Goal: Check status

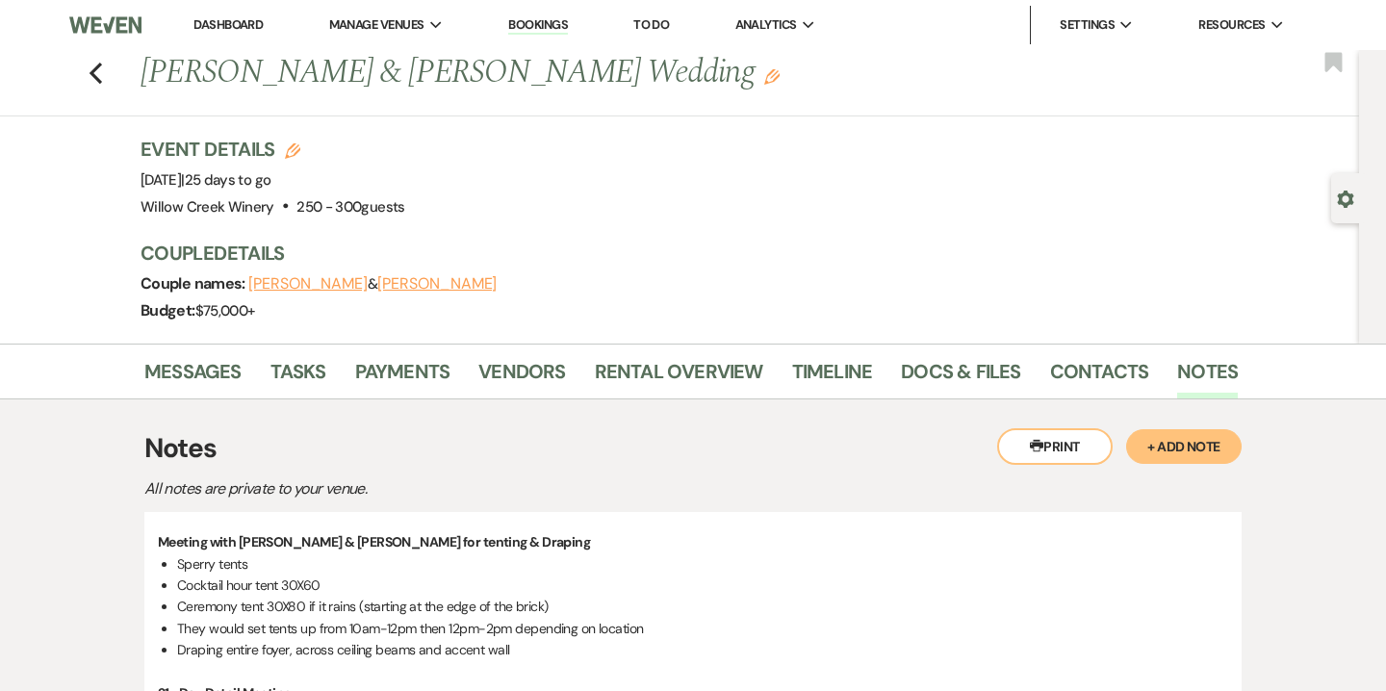
click at [532, 34] on link "Bookings" at bounding box center [538, 25] width 60 height 18
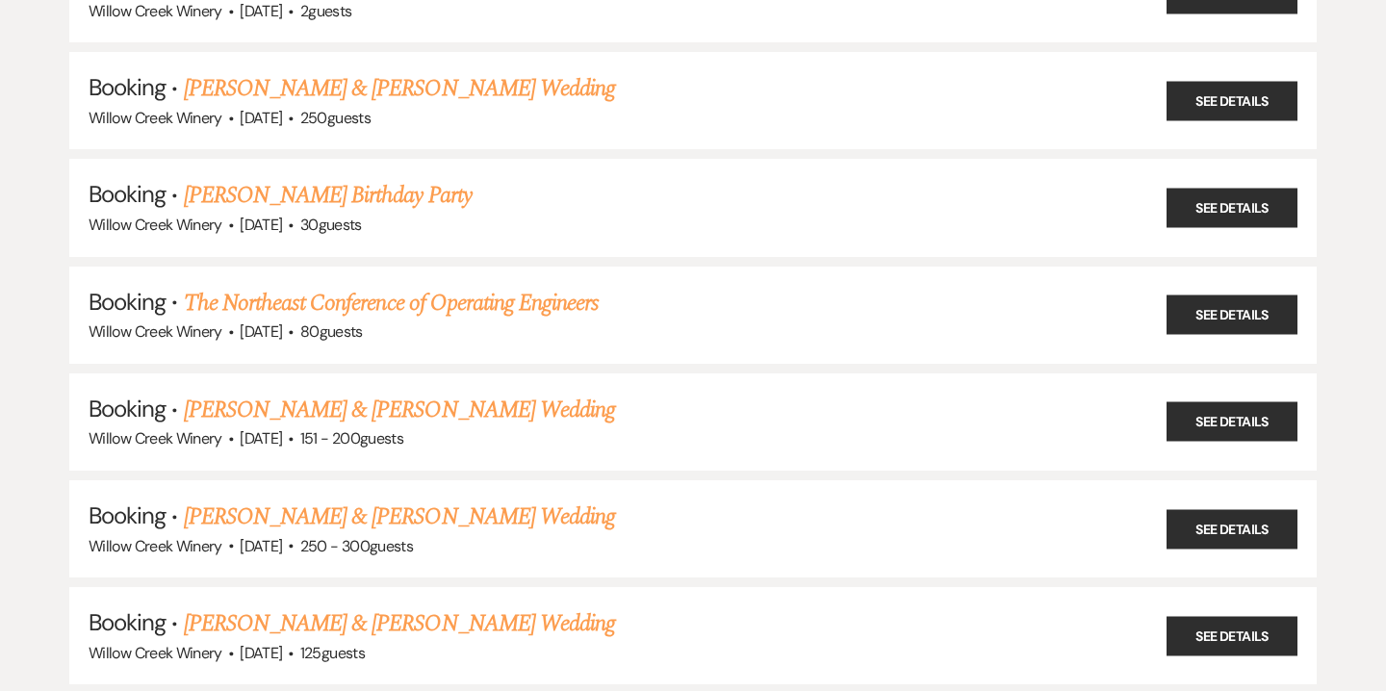
scroll to position [513, 0]
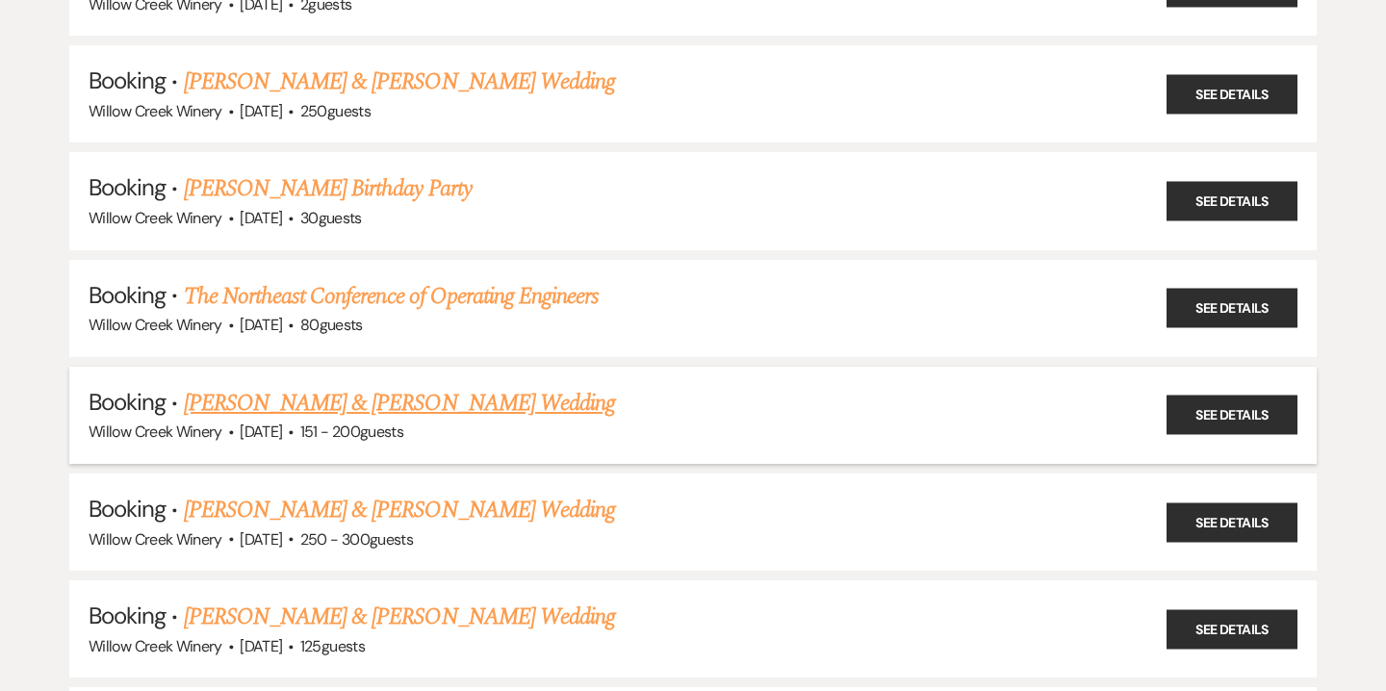
click at [325, 389] on link "[PERSON_NAME] & [PERSON_NAME] Wedding" at bounding box center [399, 403] width 431 height 35
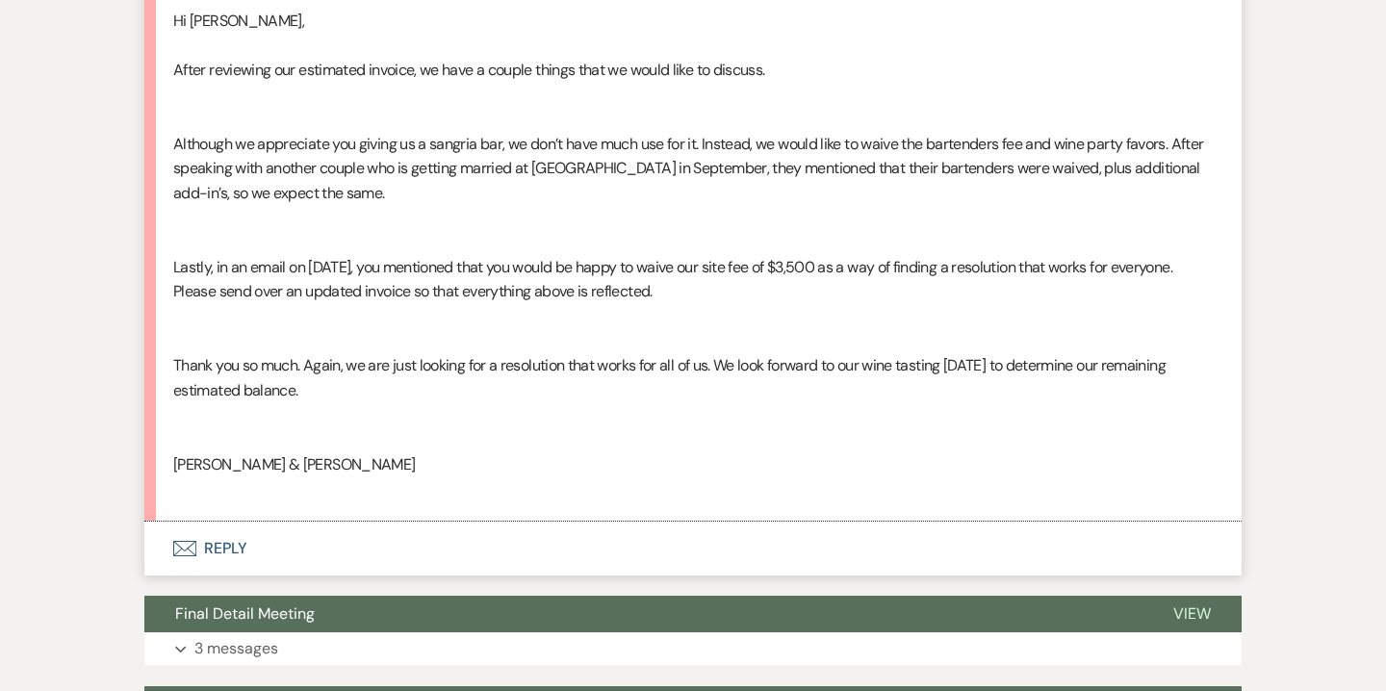
scroll to position [2054, 0]
